Goal: Navigation & Orientation: Find specific page/section

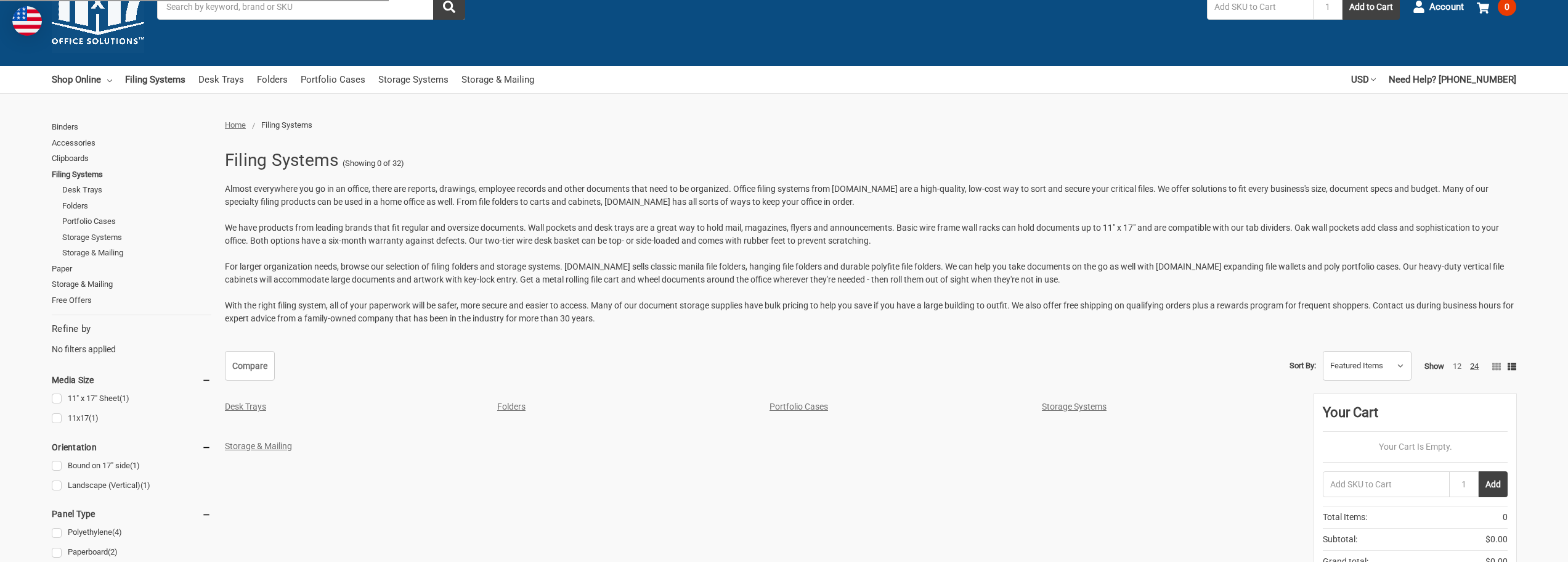
scroll to position [309, 0]
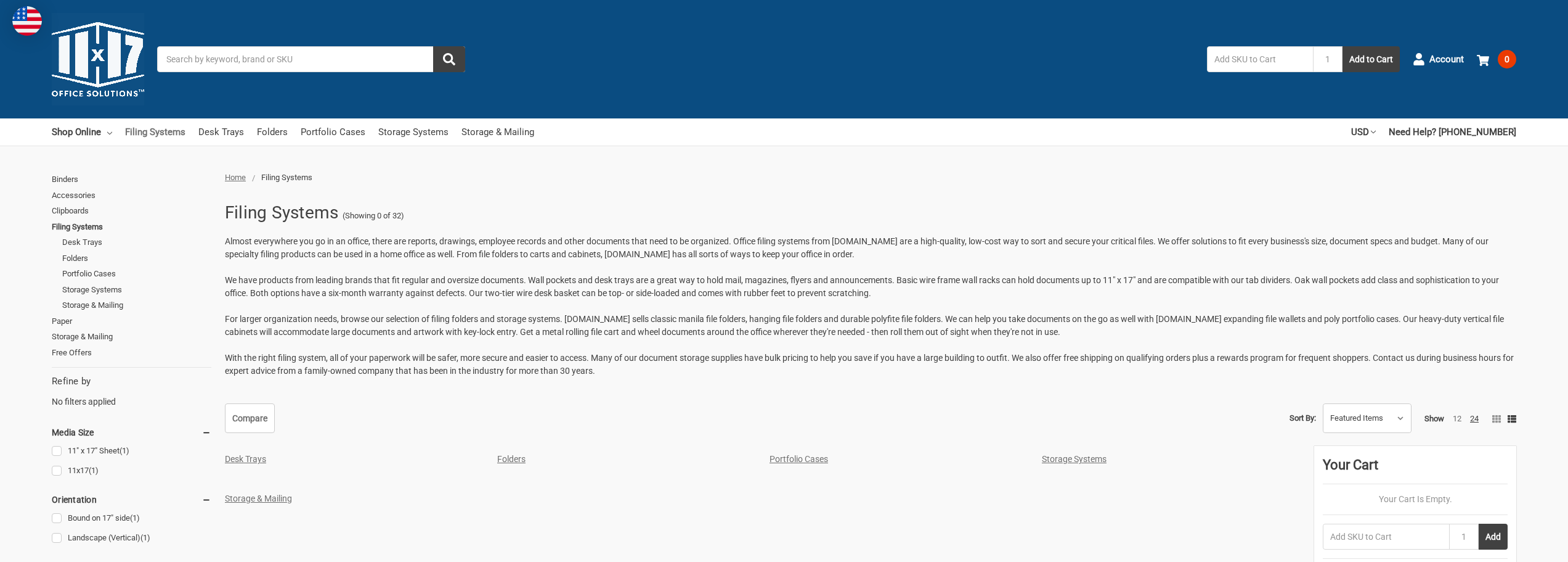
click at [156, 130] on link "Filing Systems" at bounding box center [155, 132] width 60 height 27
click at [73, 224] on link "Filing Systems" at bounding box center [131, 227] width 159 height 16
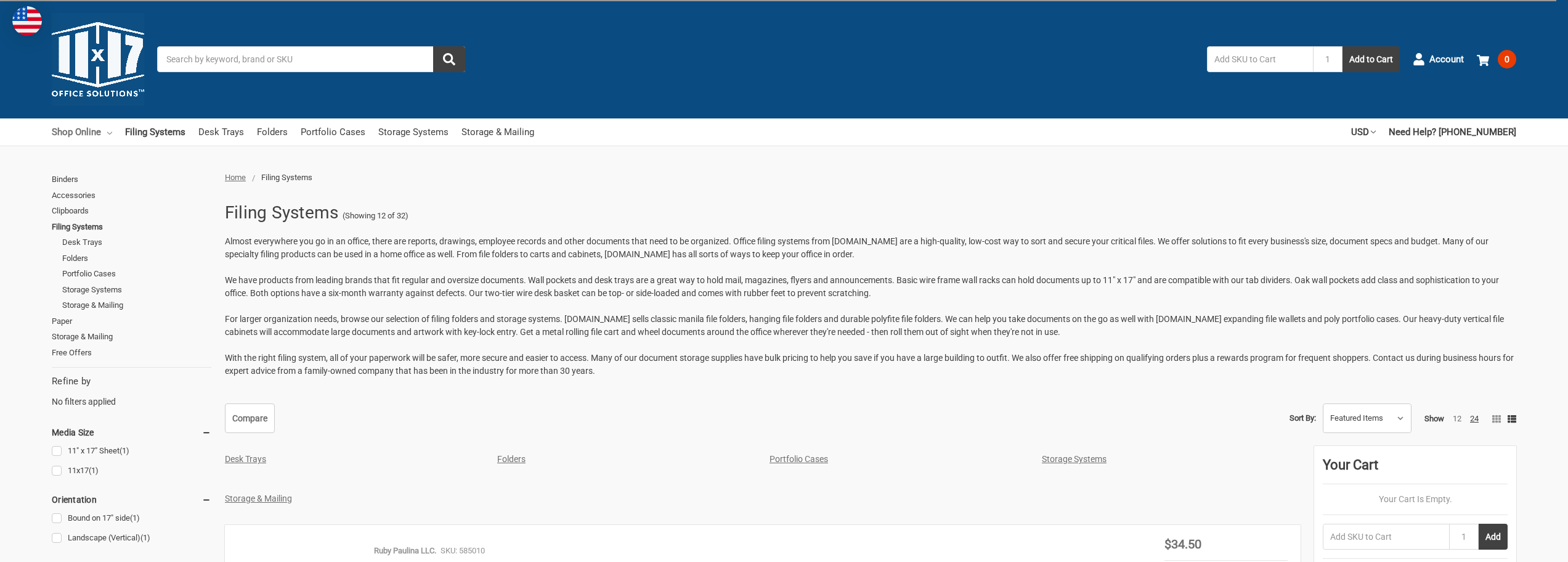
click at [82, 134] on link "Shop Online" at bounding box center [81, 132] width 60 height 27
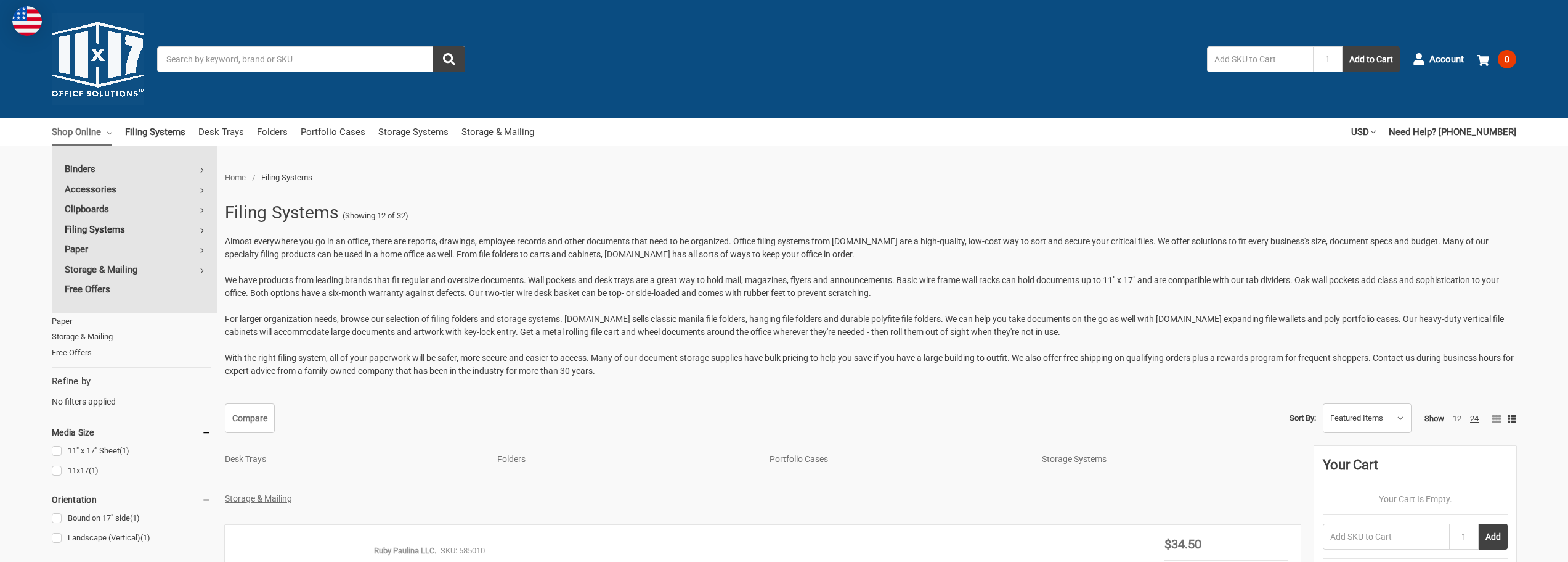
click at [79, 225] on link "Filing Systems" at bounding box center [135, 229] width 166 height 20
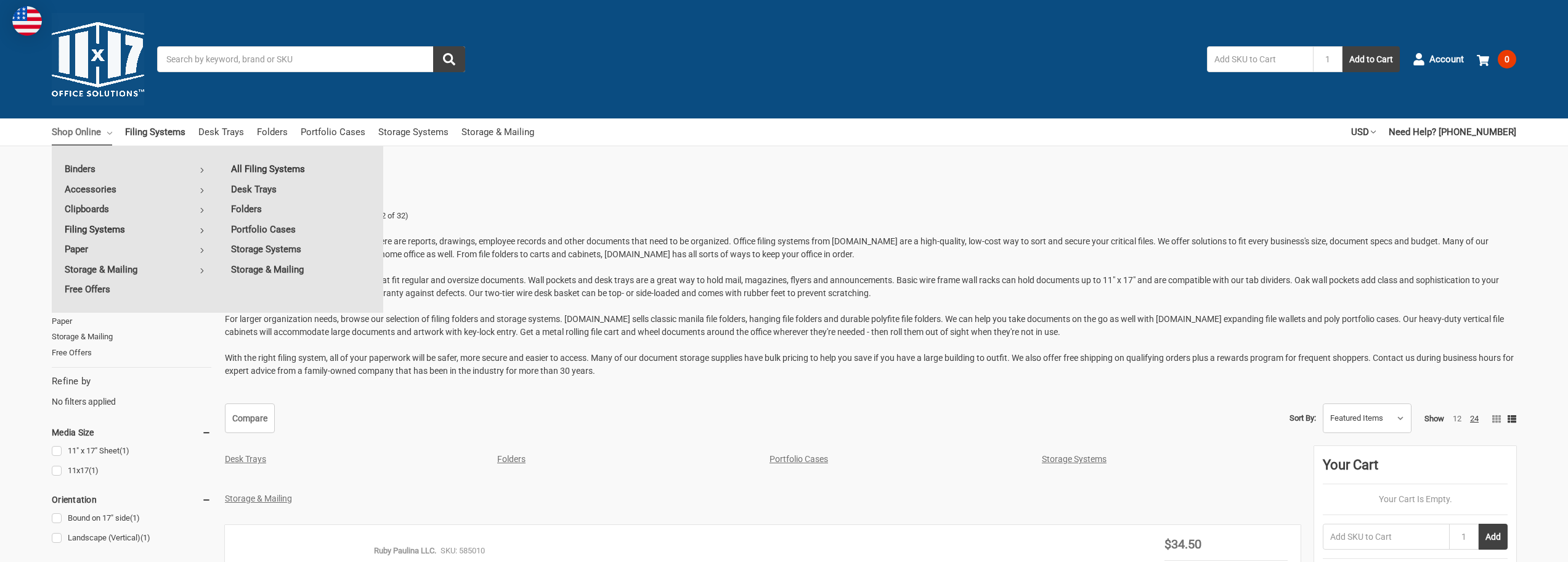
click at [270, 166] on link "All Filing Systems" at bounding box center [300, 168] width 165 height 20
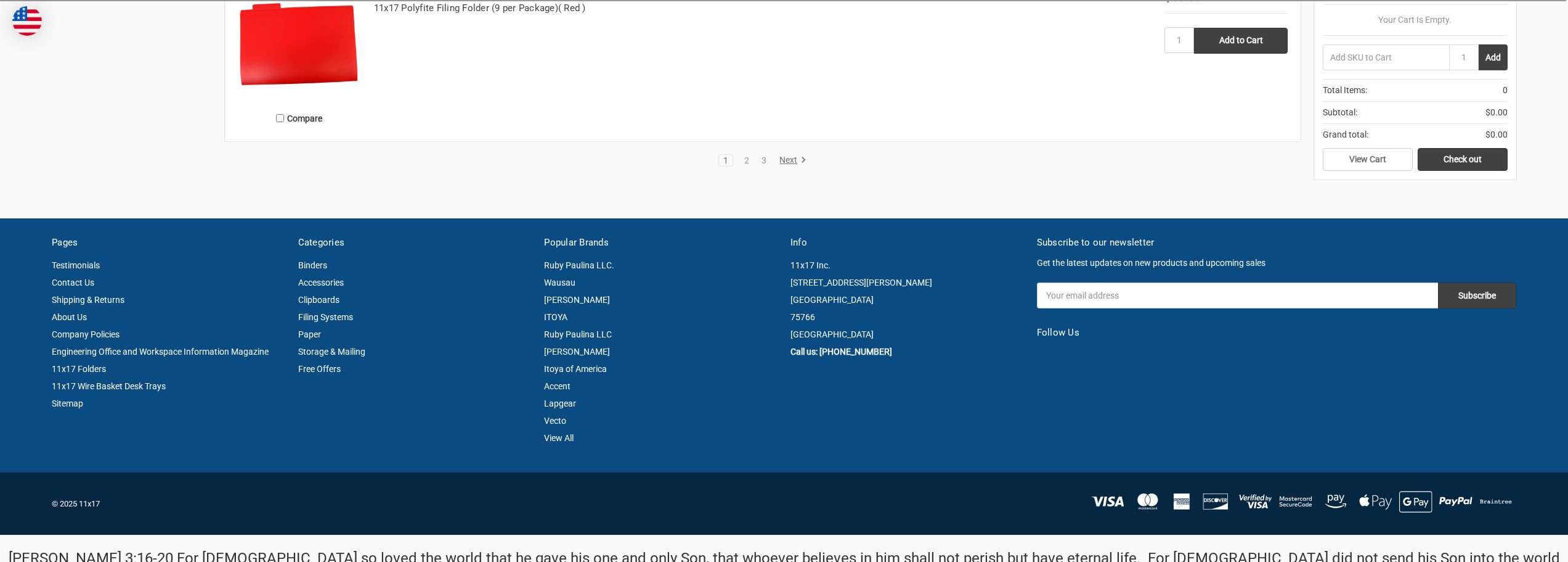
scroll to position [2558, 0]
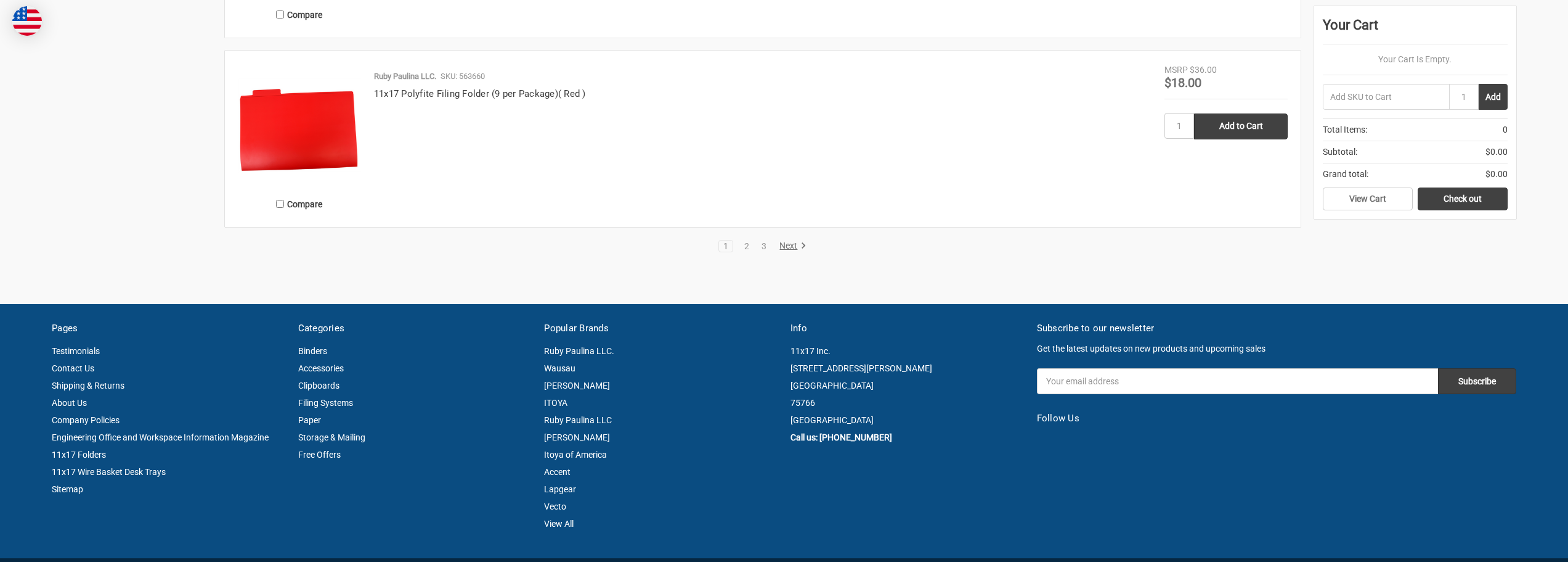
click at [784, 245] on link "Next" at bounding box center [791, 247] width 32 height 11
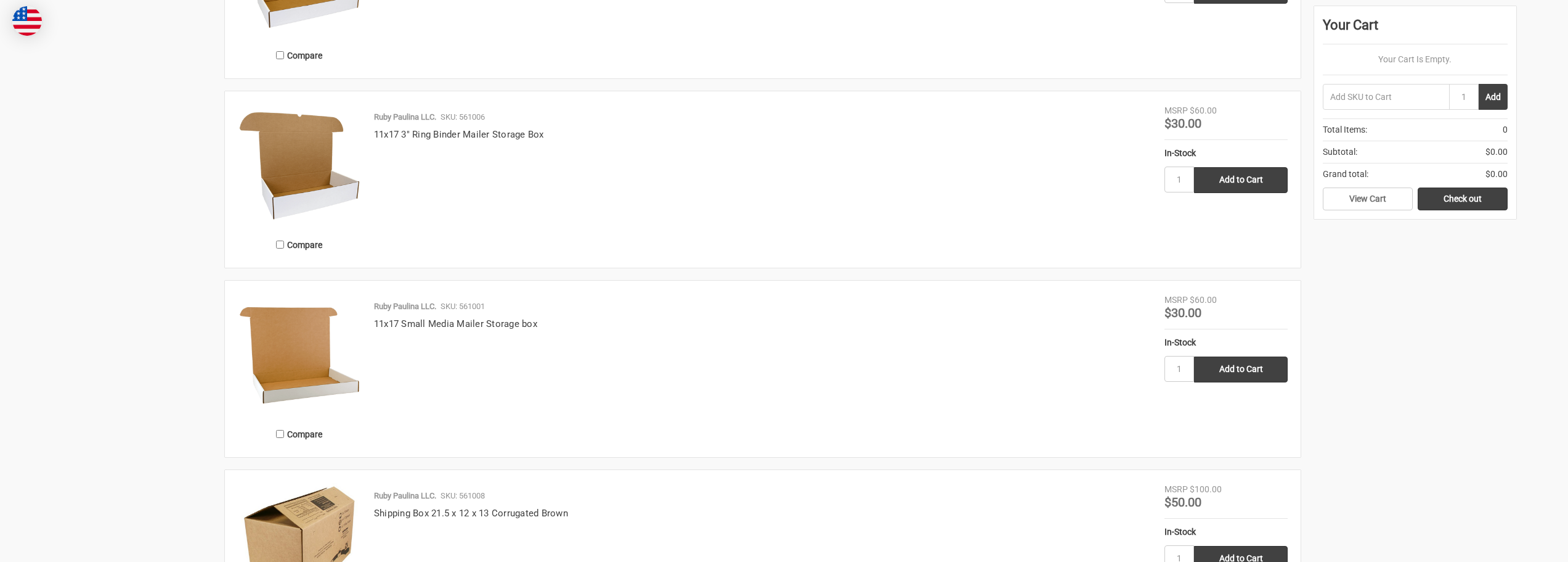
scroll to position [2467, 0]
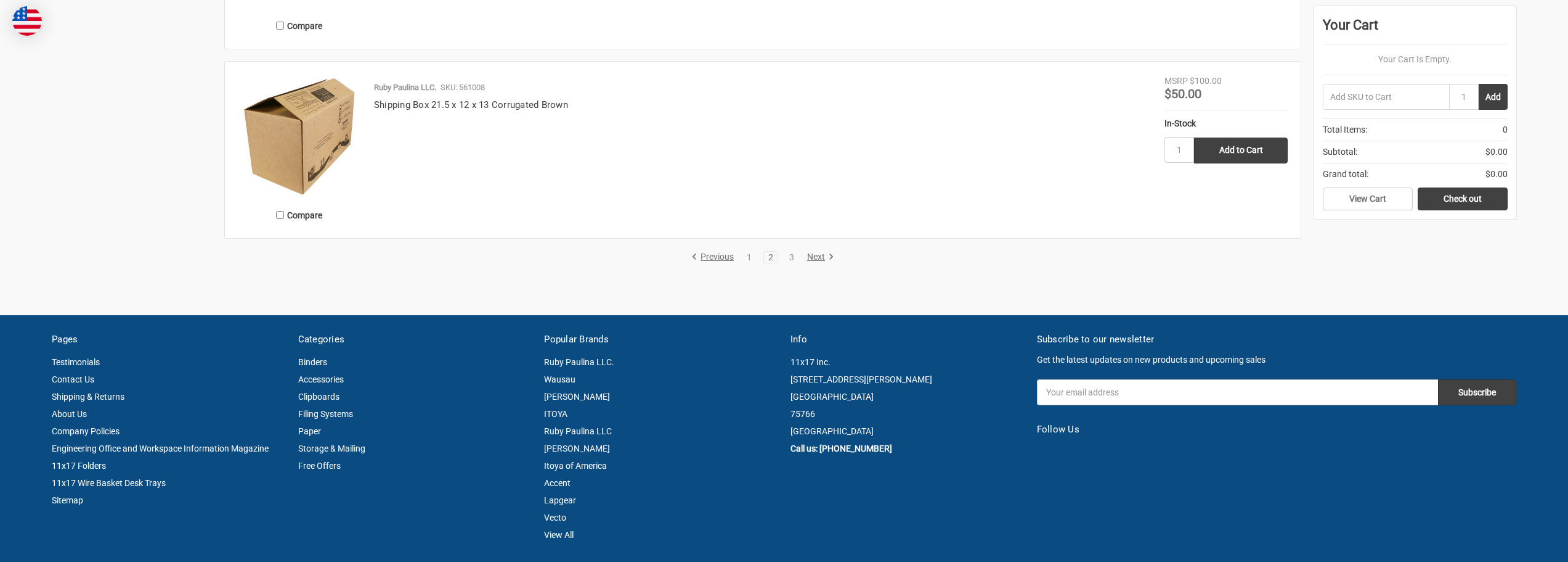
click at [807, 258] on link "Next" at bounding box center [818, 257] width 32 height 11
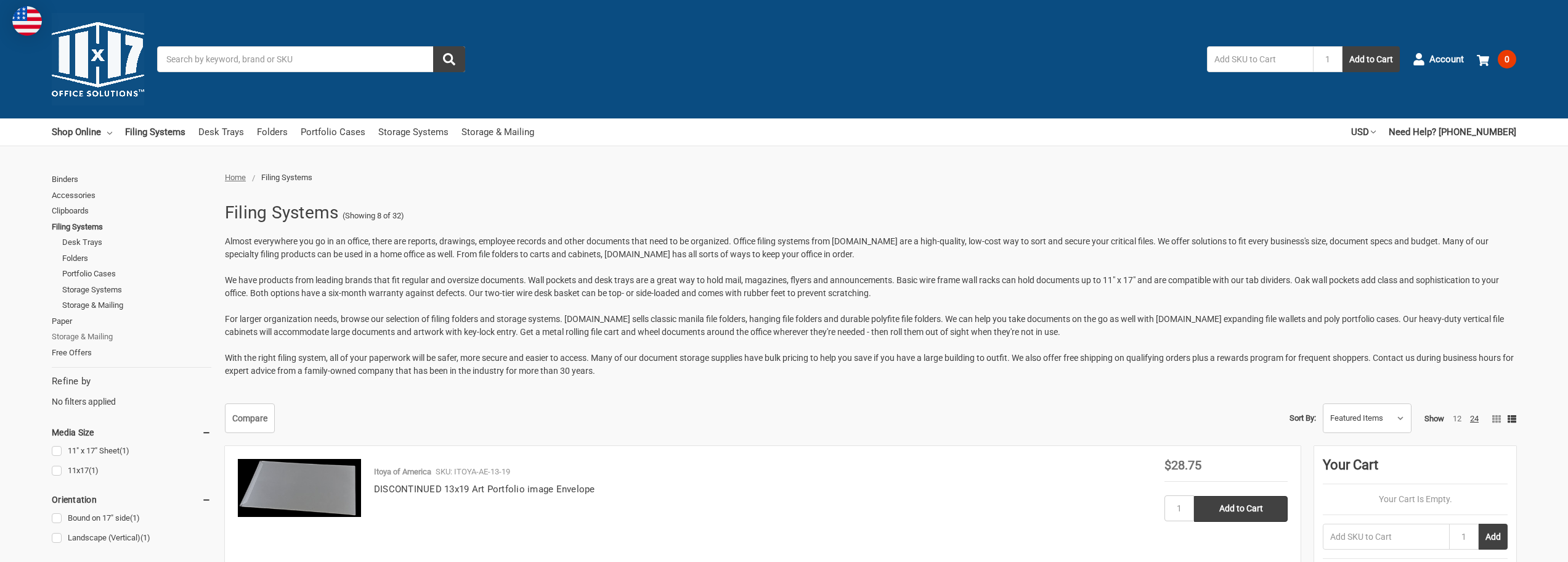
click at [63, 336] on link "Storage & Mailing" at bounding box center [131, 336] width 159 height 16
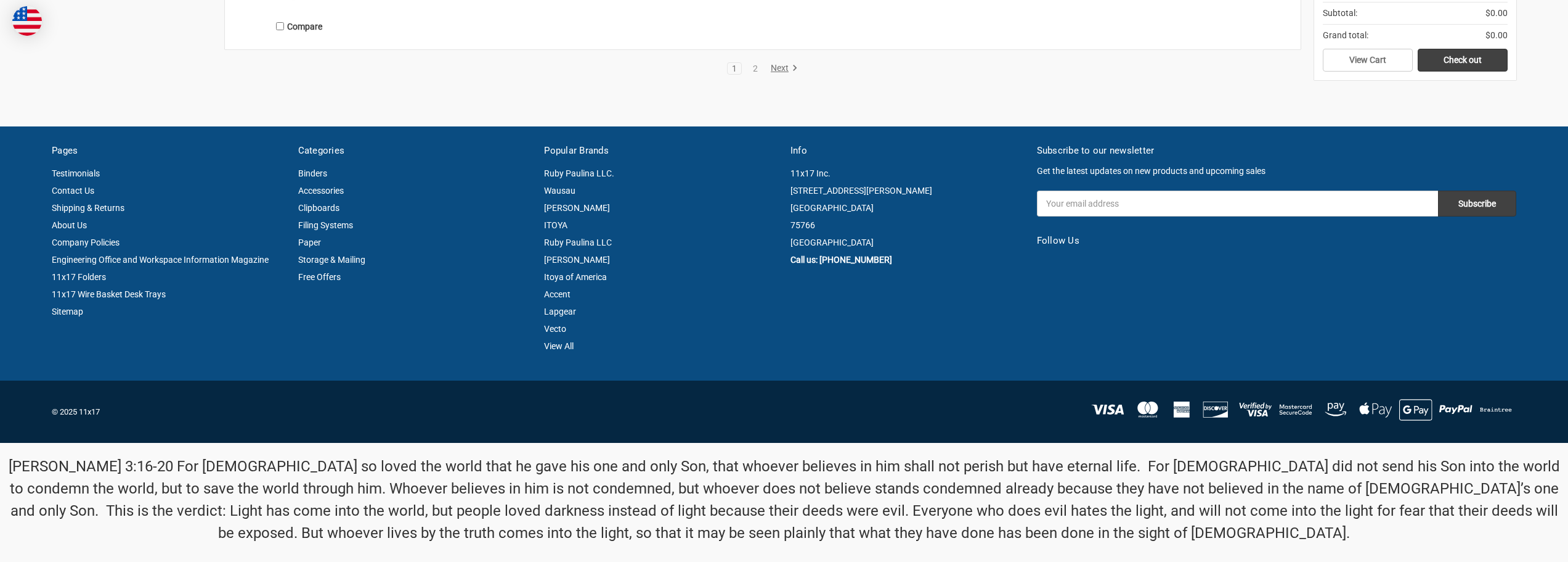
scroll to position [2910, 0]
